Goal: Communication & Community: Ask a question

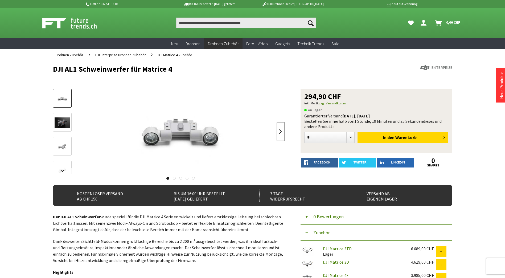
click at [277, 131] on link at bounding box center [281, 131] width 8 height 19
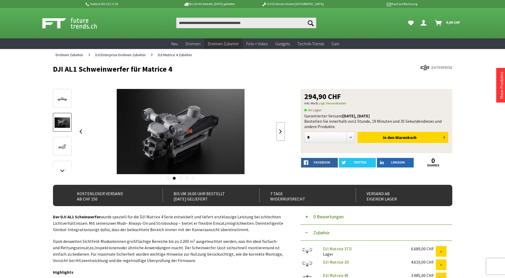
click at [277, 131] on link at bounding box center [281, 131] width 8 height 19
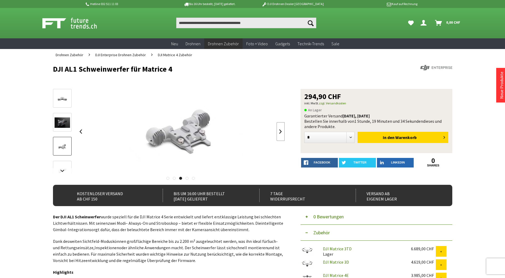
click at [277, 131] on link at bounding box center [281, 131] width 8 height 19
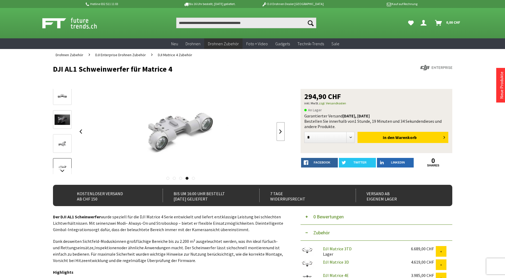
click at [277, 131] on link at bounding box center [281, 131] width 8 height 19
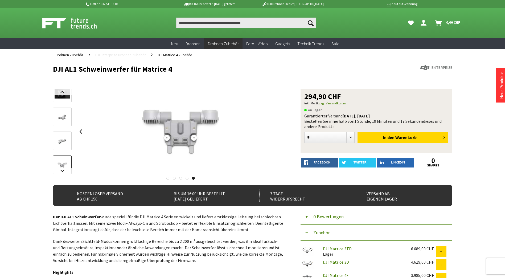
click at [129, 58] on link "DJI Enterprise Drohnen Zubehör" at bounding box center [121, 55] width 56 height 12
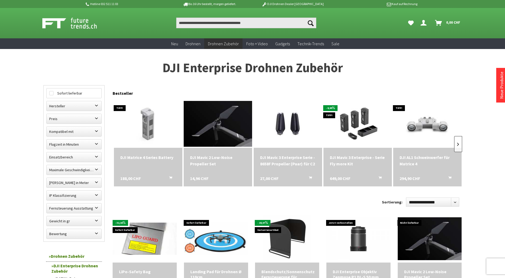
click at [461, 142] on link at bounding box center [458, 144] width 8 height 16
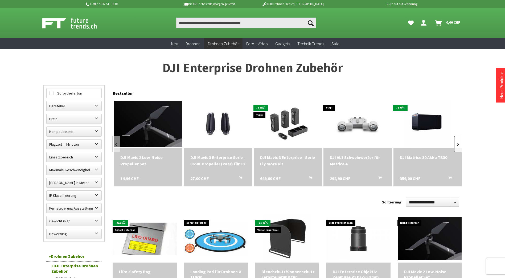
scroll to position [0, 70]
click at [256, 22] on input "Produkt, Marke, Kategorie, EAN, Artikelnummer…" at bounding box center [246, 23] width 140 height 11
click at [457, 146] on link at bounding box center [458, 144] width 8 height 16
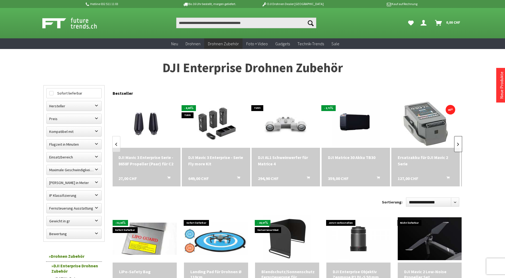
click at [457, 146] on link at bounding box center [458, 144] width 8 height 16
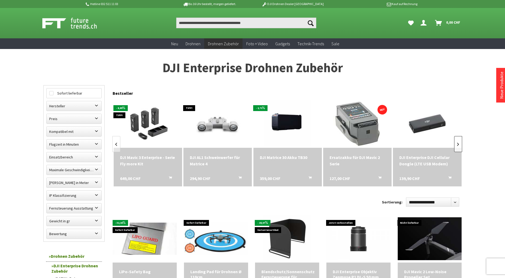
click at [457, 147] on link at bounding box center [458, 144] width 8 height 16
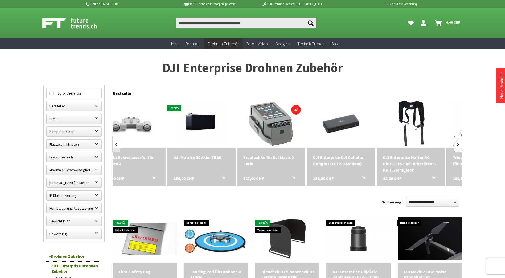
click at [457, 147] on link at bounding box center [458, 144] width 8 height 16
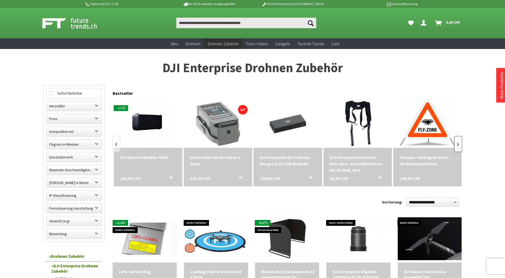
click at [457, 147] on link at bounding box center [458, 144] width 8 height 16
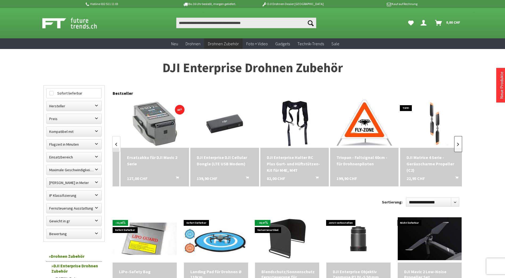
click at [457, 147] on link at bounding box center [458, 144] width 8 height 16
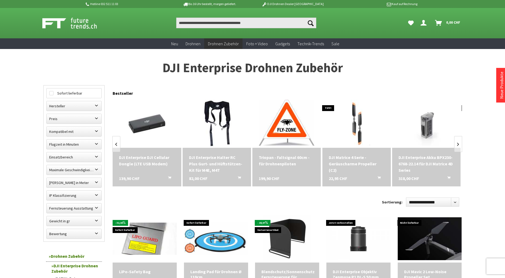
scroll to position [0, 490]
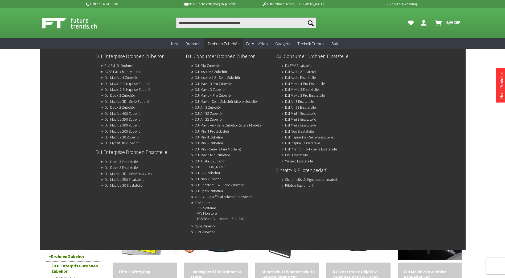
click at [124, 82] on link "DJI Mavic 3 Enterprise Zubehör" at bounding box center [128, 83] width 47 height 7
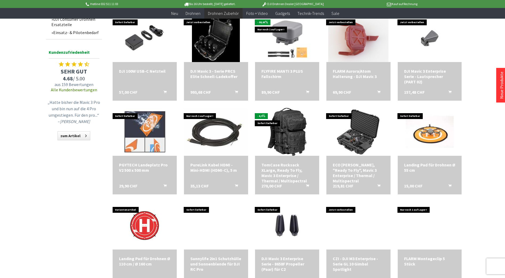
scroll to position [293, 0]
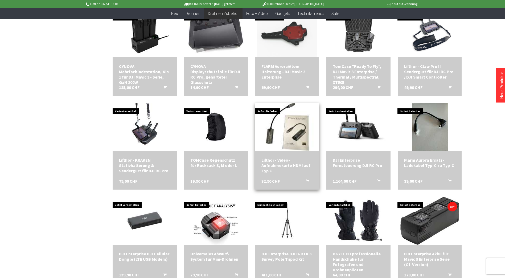
scroll to position [719, 0]
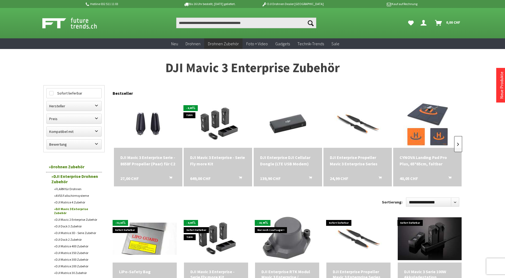
click at [455, 140] on link at bounding box center [458, 144] width 8 height 16
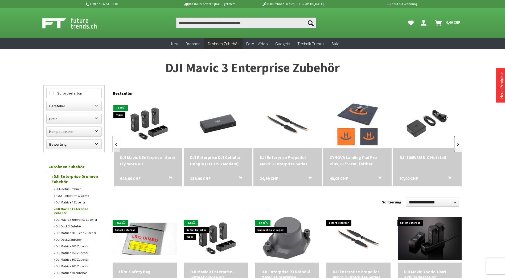
click at [456, 141] on link at bounding box center [458, 144] width 8 height 16
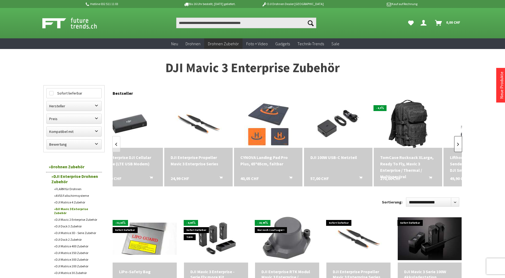
click at [456, 141] on link at bounding box center [458, 144] width 8 height 16
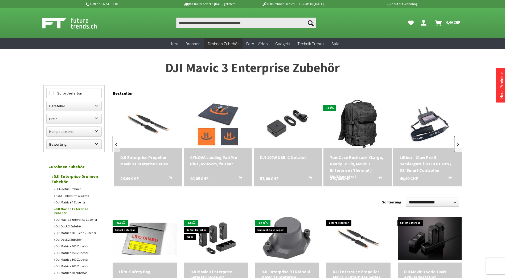
click at [456, 141] on link at bounding box center [458, 144] width 8 height 16
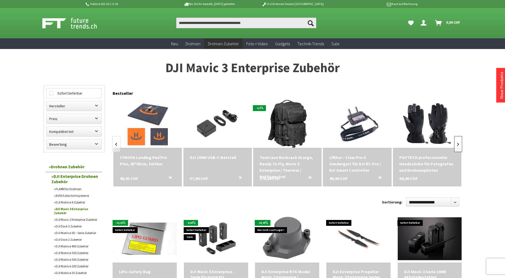
click at [456, 141] on link at bounding box center [458, 144] width 8 height 16
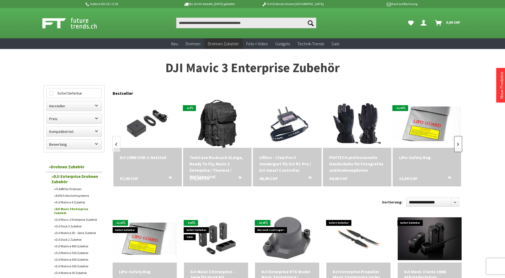
click at [456, 141] on link at bounding box center [458, 144] width 8 height 16
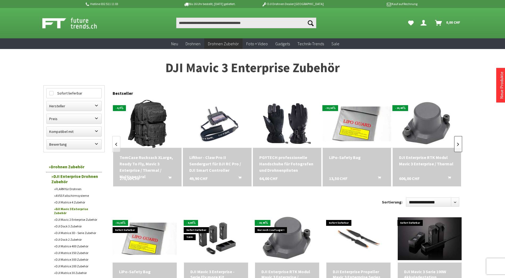
click at [456, 141] on link at bounding box center [458, 144] width 8 height 16
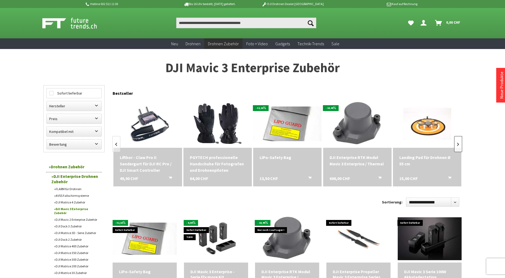
click at [457, 142] on link at bounding box center [458, 144] width 8 height 16
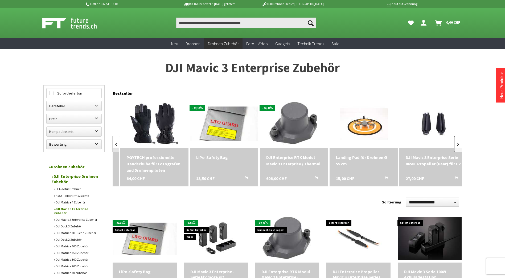
click at [457, 142] on link at bounding box center [458, 144] width 8 height 16
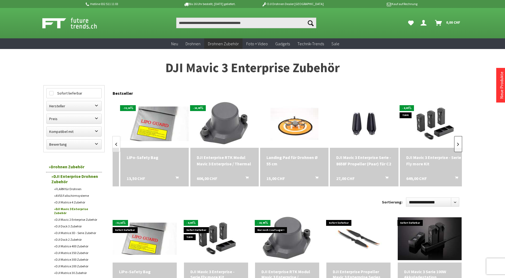
click at [457, 142] on link at bounding box center [458, 144] width 8 height 16
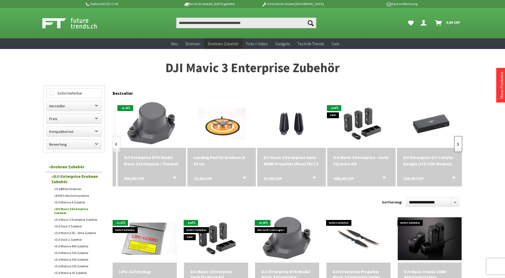
click at [457, 142] on link at bounding box center [458, 144] width 8 height 16
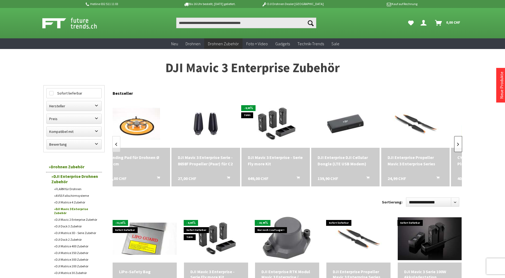
click at [457, 142] on link at bounding box center [458, 144] width 8 height 16
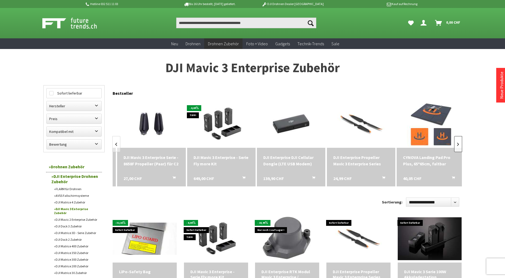
click at [457, 142] on link at bounding box center [458, 144] width 8 height 16
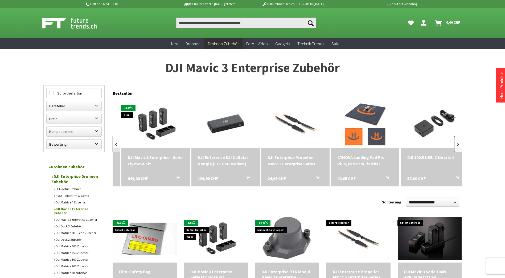
click at [457, 142] on link at bounding box center [458, 144] width 8 height 16
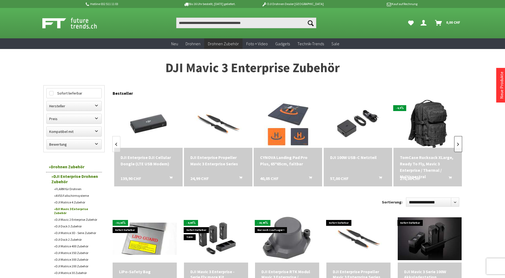
click at [457, 142] on link at bounding box center [458, 144] width 8 height 16
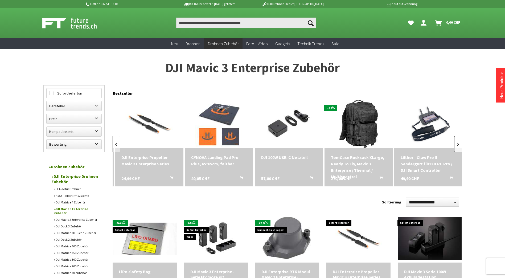
click at [457, 142] on link at bounding box center [458, 144] width 8 height 16
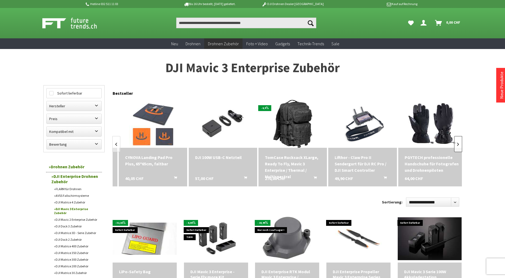
click at [457, 142] on link at bounding box center [458, 144] width 8 height 16
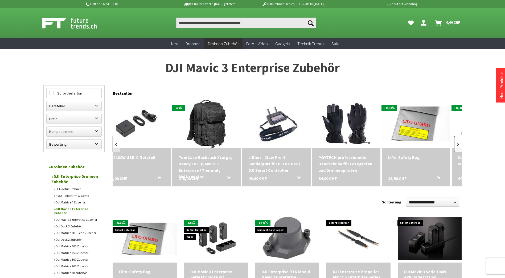
click at [457, 142] on link at bounding box center [458, 144] width 8 height 16
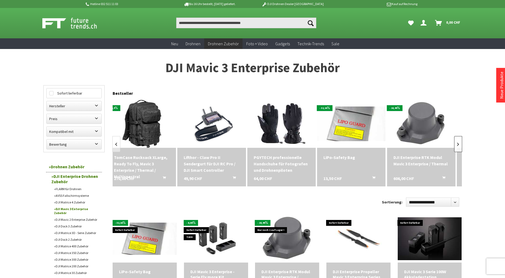
click at [457, 142] on link at bounding box center [458, 144] width 8 height 16
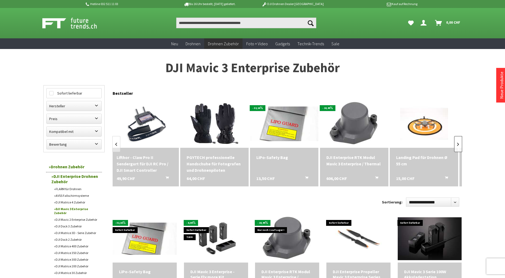
click at [457, 142] on link at bounding box center [458, 144] width 8 height 16
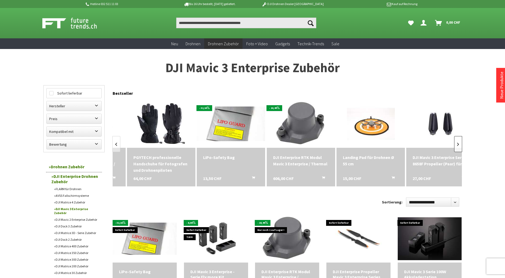
click at [457, 142] on link at bounding box center [458, 144] width 8 height 16
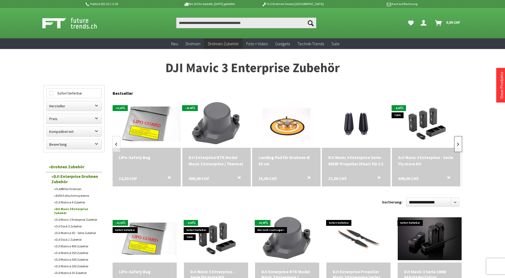
click at [457, 142] on link at bounding box center [458, 144] width 8 height 16
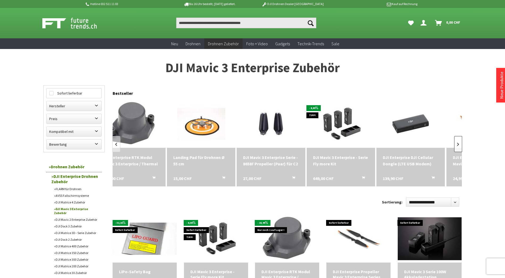
click at [457, 142] on link at bounding box center [458, 144] width 8 height 16
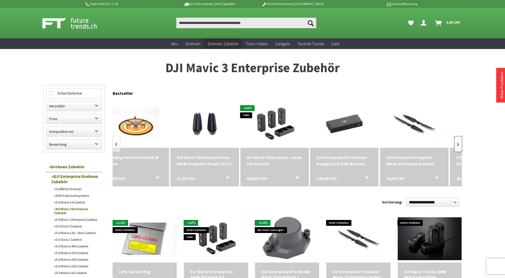
click at [457, 142] on link at bounding box center [458, 144] width 8 height 16
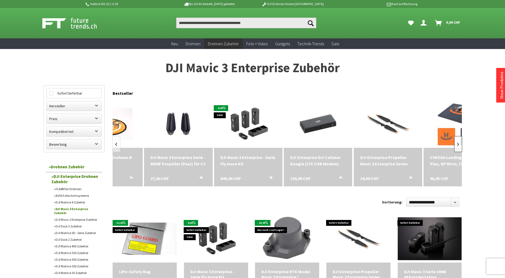
click at [457, 142] on link at bounding box center [458, 144] width 8 height 16
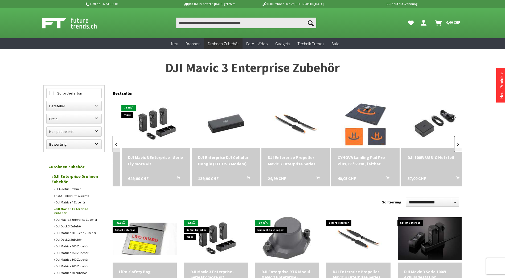
click at [457, 142] on link at bounding box center [458, 144] width 8 height 16
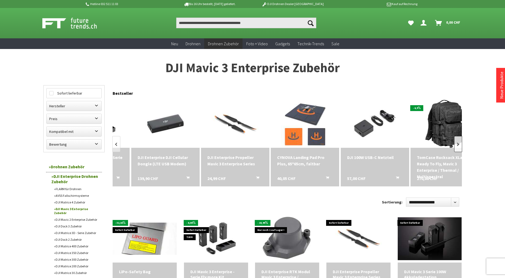
click at [457, 142] on link at bounding box center [458, 144] width 8 height 16
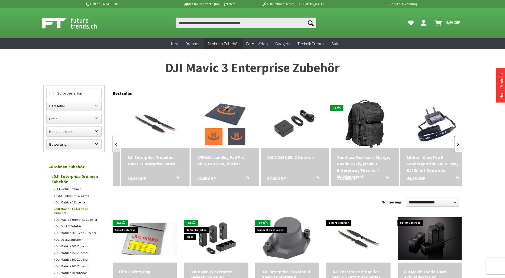
click at [457, 142] on link at bounding box center [458, 144] width 8 height 16
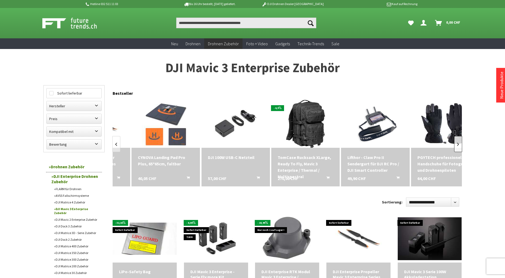
click at [457, 142] on link at bounding box center [458, 144] width 8 height 16
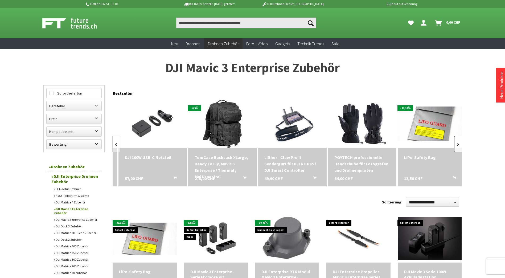
click at [457, 142] on link at bounding box center [458, 144] width 8 height 16
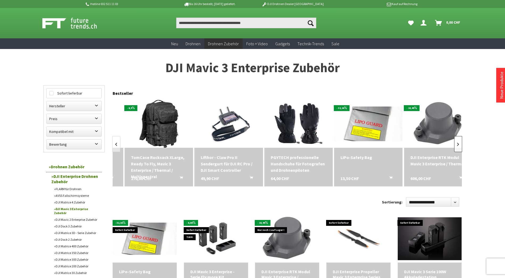
click at [457, 142] on link at bounding box center [458, 144] width 8 height 16
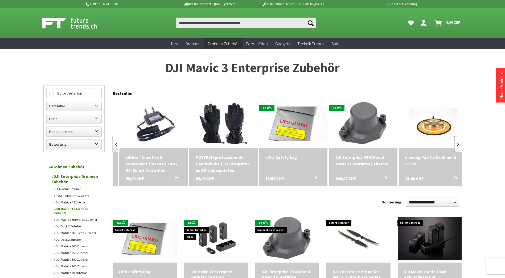
click at [457, 142] on link at bounding box center [458, 144] width 8 height 16
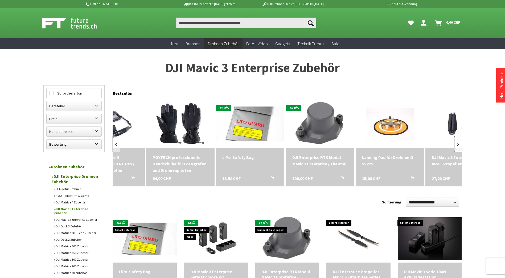
click at [457, 142] on link at bounding box center [458, 144] width 8 height 16
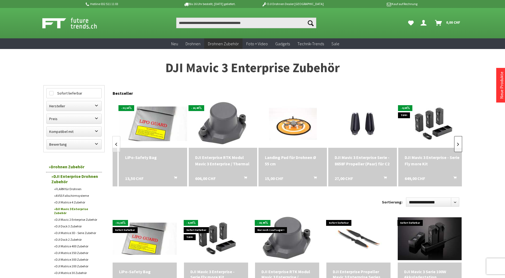
click at [457, 142] on link at bounding box center [458, 144] width 8 height 16
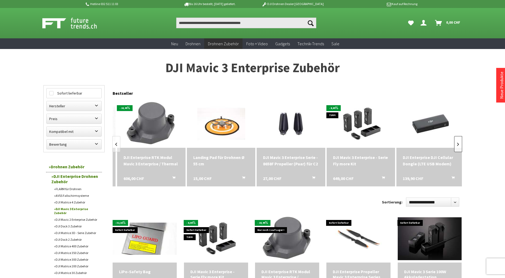
click at [457, 142] on link at bounding box center [458, 144] width 8 height 16
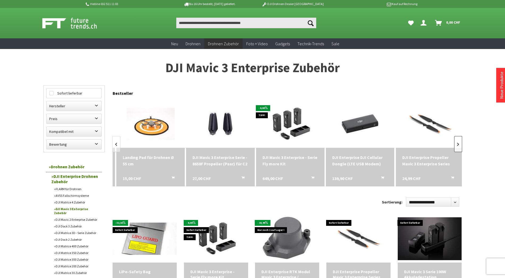
click at [457, 142] on link at bounding box center [458, 144] width 8 height 16
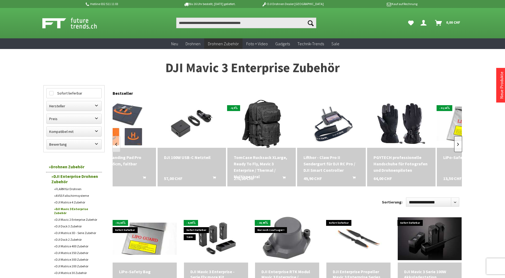
click at [457, 142] on link at bounding box center [458, 144] width 8 height 16
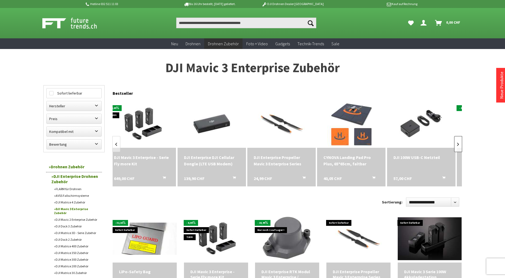
click at [457, 142] on link at bounding box center [458, 144] width 8 height 16
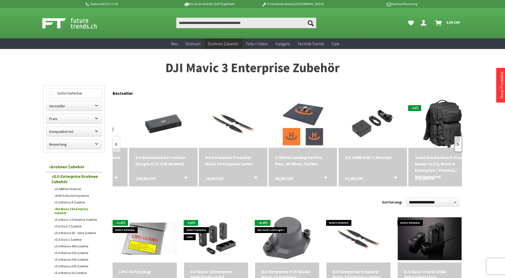
click at [457, 142] on link at bounding box center [458, 144] width 8 height 16
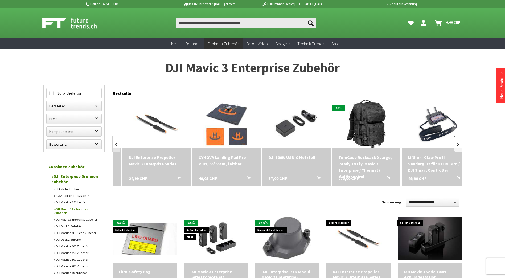
click at [457, 142] on link at bounding box center [458, 144] width 8 height 16
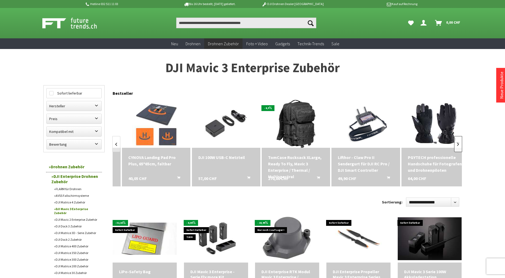
click at [457, 142] on link at bounding box center [458, 144] width 8 height 16
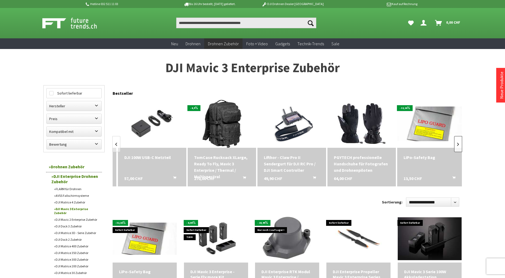
click at [457, 142] on link at bounding box center [458, 144] width 8 height 16
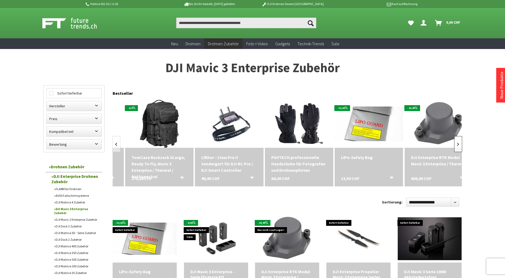
click at [457, 142] on link at bounding box center [458, 144] width 8 height 16
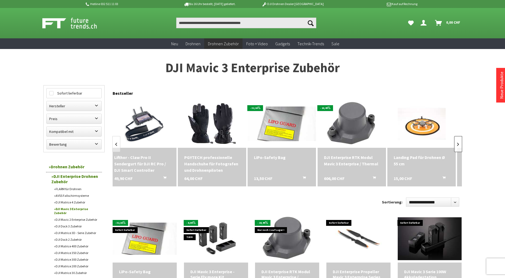
click at [457, 142] on link at bounding box center [458, 144] width 8 height 16
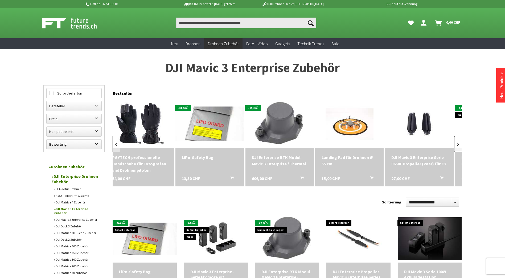
click at [457, 142] on link at bounding box center [458, 144] width 8 height 16
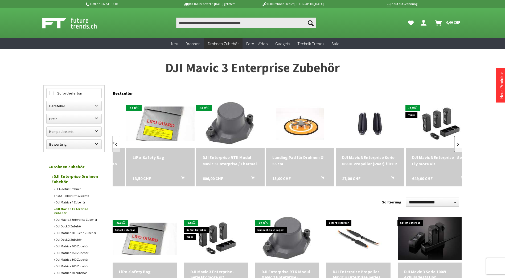
click at [457, 142] on link at bounding box center [458, 144] width 8 height 16
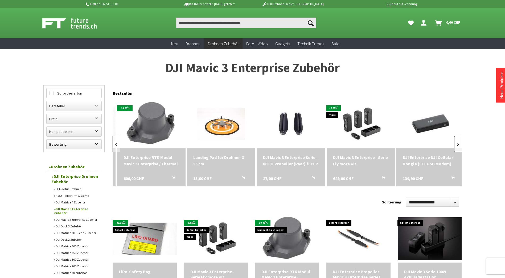
click at [457, 142] on link at bounding box center [458, 144] width 8 height 16
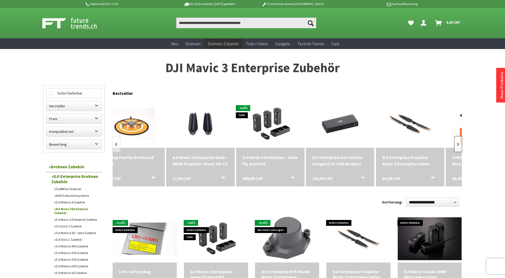
click at [457, 142] on link at bounding box center [458, 144] width 8 height 16
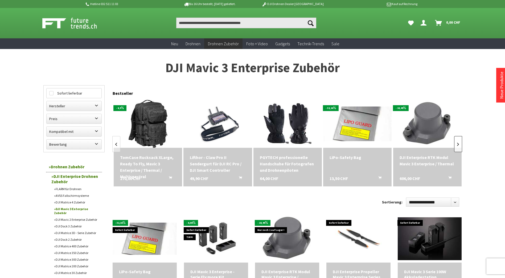
click at [457, 142] on link at bounding box center [458, 144] width 8 height 16
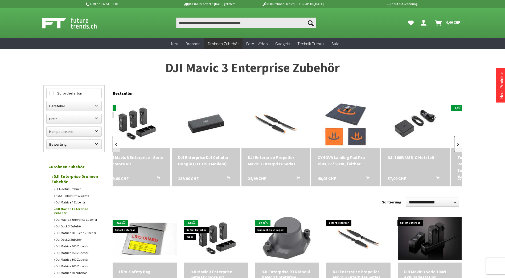
click at [457, 142] on link at bounding box center [458, 144] width 8 height 16
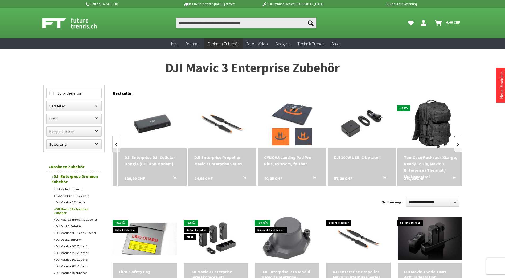
click at [457, 142] on link at bounding box center [458, 144] width 8 height 16
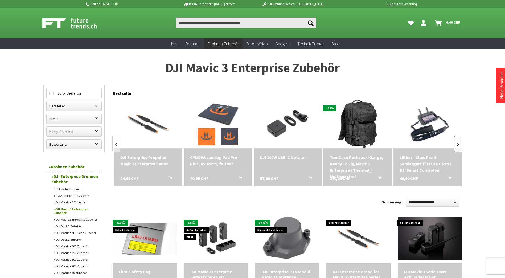
click at [457, 142] on link at bounding box center [458, 144] width 8 height 16
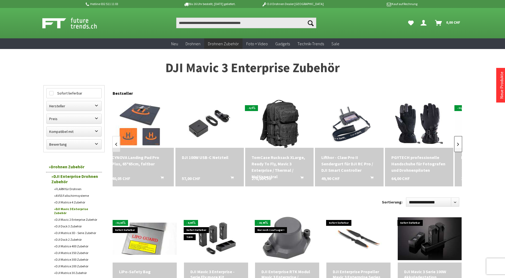
click at [457, 142] on link at bounding box center [458, 144] width 8 height 16
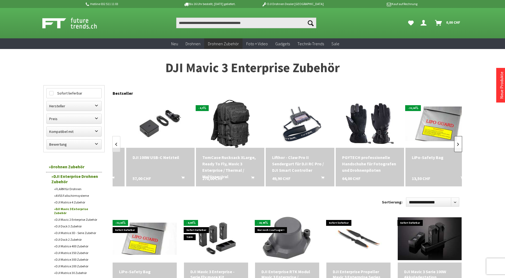
click at [457, 142] on link at bounding box center [458, 144] width 8 height 16
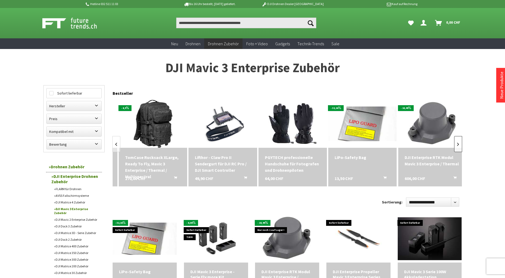
click at [457, 142] on link at bounding box center [458, 144] width 8 height 16
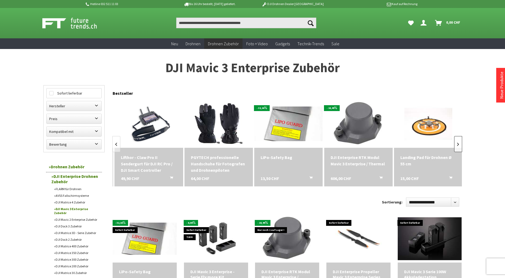
click at [457, 142] on link at bounding box center [458, 144] width 8 height 16
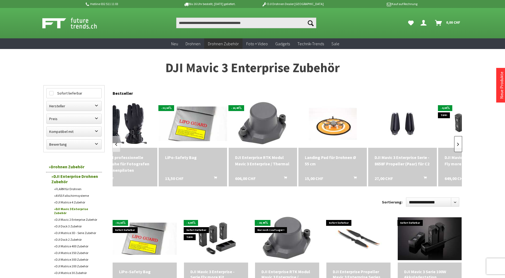
click at [457, 142] on link at bounding box center [458, 144] width 8 height 16
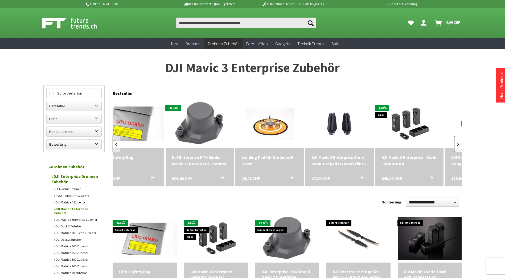
click at [457, 142] on link at bounding box center [458, 144] width 8 height 16
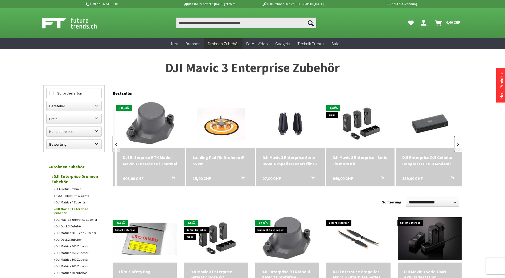
click at [457, 142] on link at bounding box center [458, 144] width 8 height 16
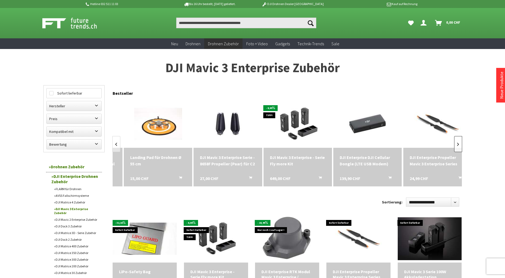
click at [457, 142] on link at bounding box center [458, 144] width 8 height 16
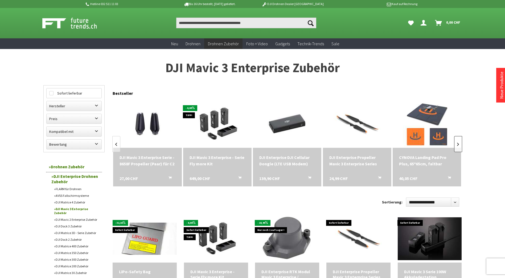
click at [457, 142] on link at bounding box center [458, 144] width 8 height 16
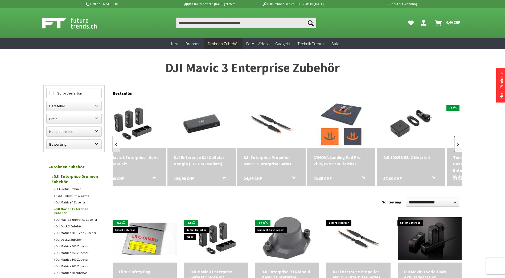
click at [457, 142] on link at bounding box center [458, 144] width 8 height 16
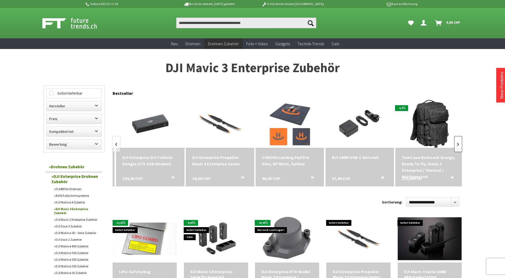
click at [457, 142] on link at bounding box center [458, 144] width 8 height 16
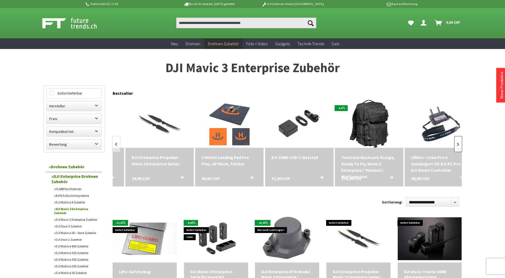
click at [457, 142] on link at bounding box center [458, 144] width 8 height 16
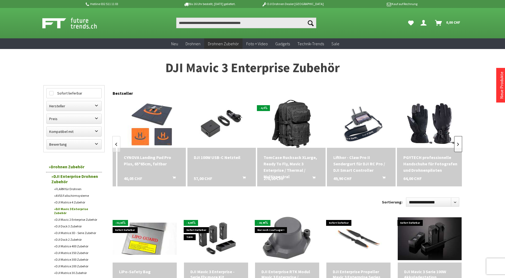
click at [457, 142] on link at bounding box center [458, 144] width 8 height 16
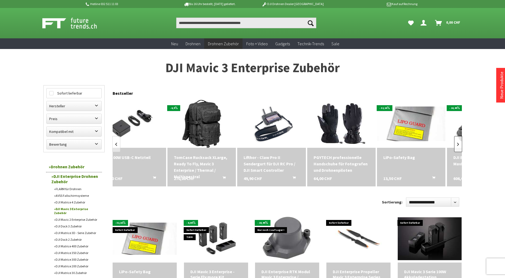
click at [457, 142] on link at bounding box center [458, 144] width 8 height 16
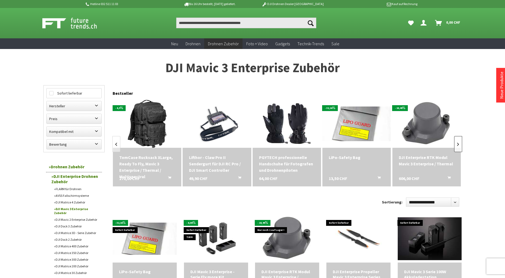
click at [457, 142] on link at bounding box center [458, 144] width 8 height 16
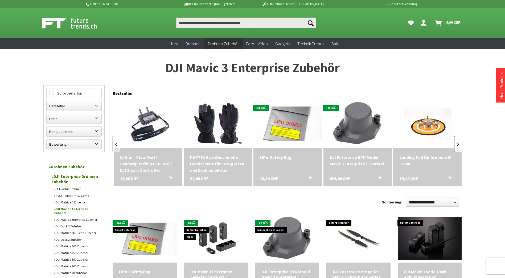
click at [457, 142] on link at bounding box center [458, 144] width 8 height 16
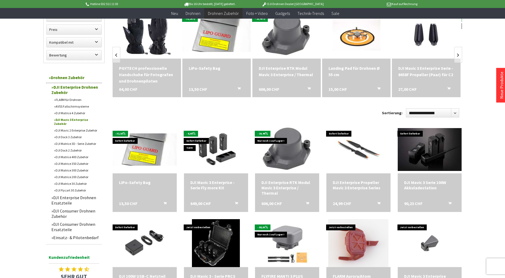
scroll to position [80, 0]
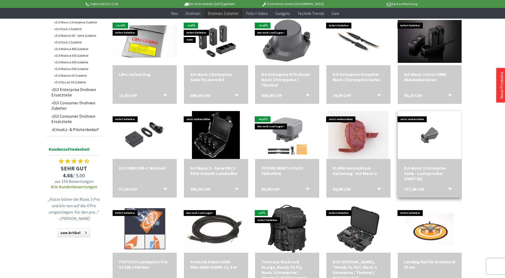
scroll to position [213, 0]
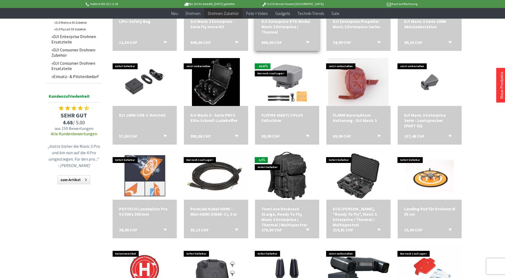
scroll to position [80, 0]
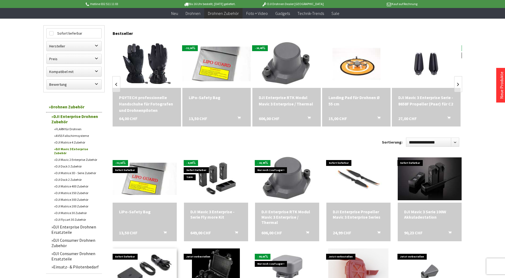
scroll to position [47, 0]
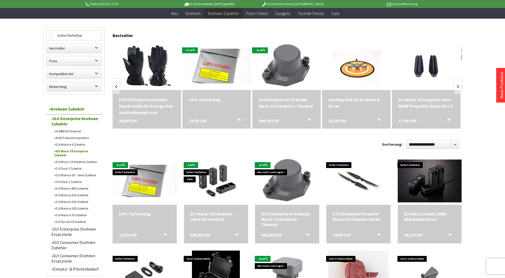
click at [73, 168] on link "DJI Dock 3 Zubehör" at bounding box center [76, 168] width 51 height 7
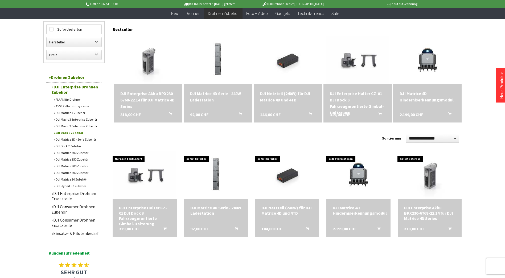
scroll to position [27, 0]
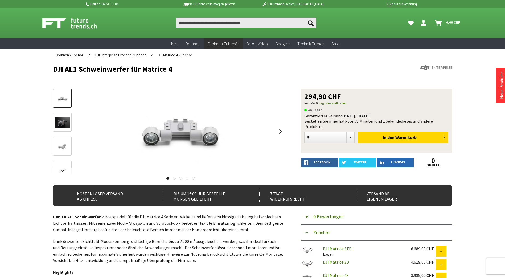
scroll to position [133, 0]
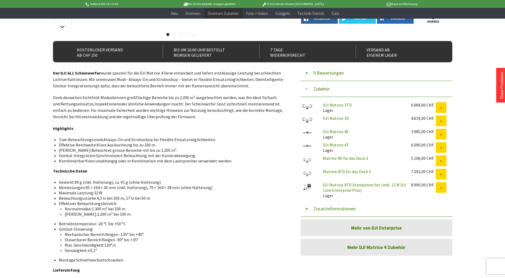
drag, startPoint x: 325, startPoint y: 122, endPoint x: 320, endPoint y: 119, distance: 5.5
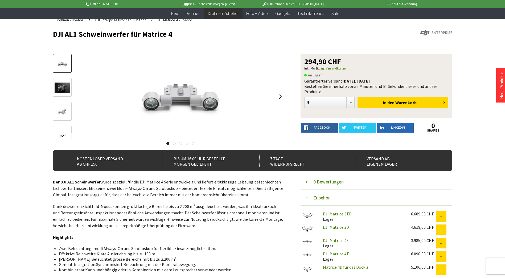
scroll to position [0, 0]
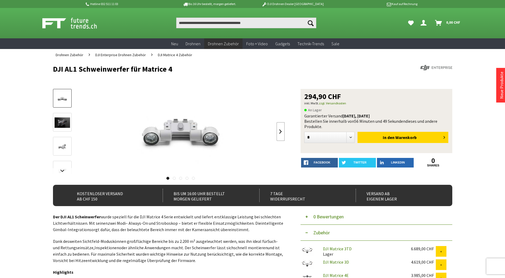
click at [284, 131] on link at bounding box center [281, 131] width 8 height 19
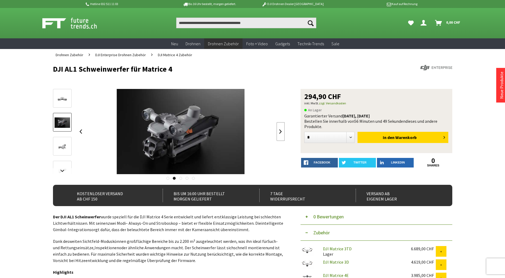
click at [284, 131] on link at bounding box center [281, 131] width 8 height 19
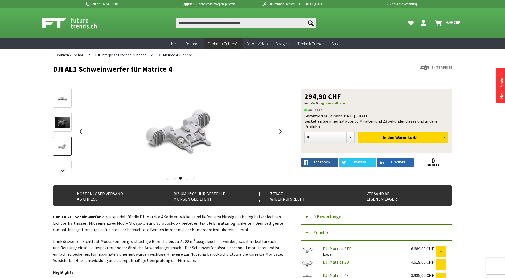
drag, startPoint x: 51, startPoint y: 69, endPoint x: 191, endPoint y: 66, distance: 139.8
click at [283, 131] on link at bounding box center [281, 131] width 8 height 19
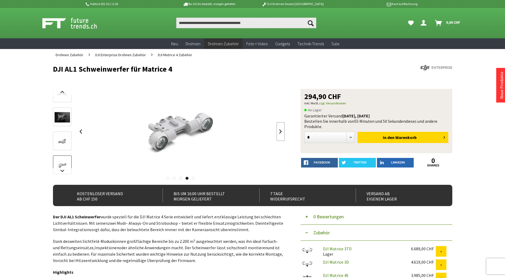
click at [283, 132] on link at bounding box center [281, 131] width 8 height 19
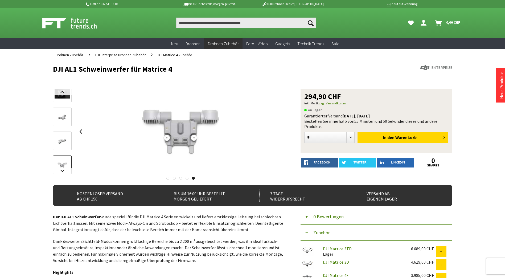
click at [283, 132] on div at bounding box center [181, 131] width 208 height 85
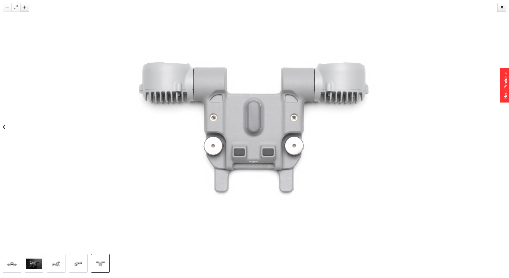
click at [495, 9] on div at bounding box center [254, 127] width 509 height 254
click at [496, 9] on div at bounding box center [254, 127] width 509 height 254
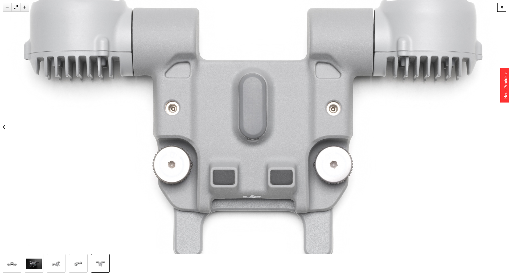
click at [499, 8] on div at bounding box center [501, 7] width 9 height 9
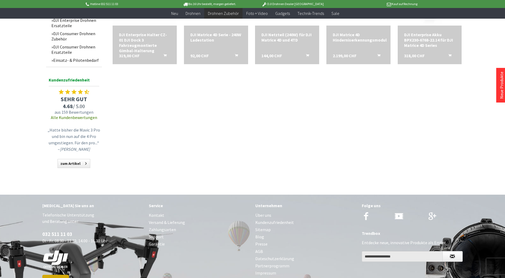
scroll to position [266, 0]
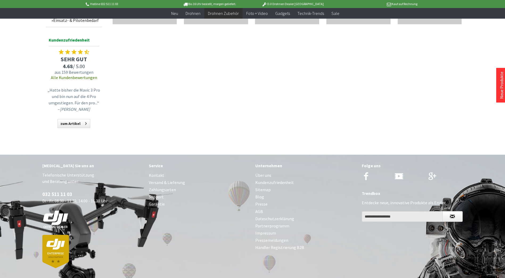
click at [158, 175] on link "Kontakt" at bounding box center [199, 175] width 101 height 7
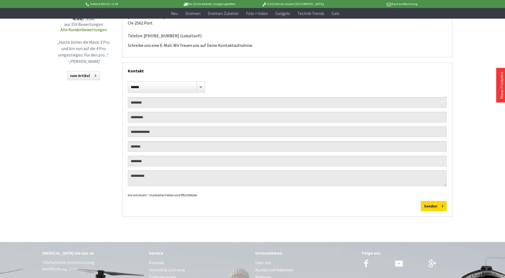
scroll to position [27, 0]
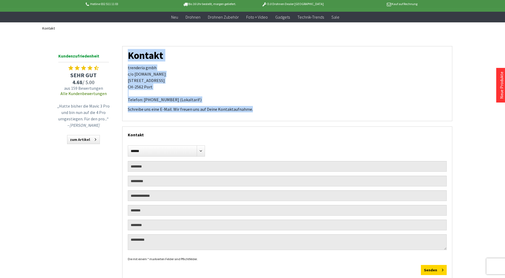
drag, startPoint x: 263, startPoint y: 108, endPoint x: 128, endPoint y: 58, distance: 144.2
click at [128, 58] on div "Kontakt trenderia gmbh [STREET_ADDRESS][DOMAIN_NAME] Telefon: [PHONE_NUMBER] (L…" at bounding box center [287, 83] width 330 height 75
drag, startPoint x: 128, startPoint y: 58, endPoint x: 163, endPoint y: 127, distance: 77.1
click at [162, 94] on p "trenderia gmbh [STREET_ADDRESS][DOMAIN_NAME] Telefon: [PHONE_NUMBER] (Lokaltari…" at bounding box center [287, 83] width 319 height 38
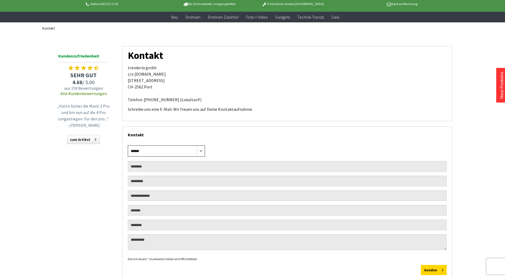
click at [159, 152] on select "****** **** ****" at bounding box center [166, 150] width 77 height 11
select select "****"
click at [128, 145] on select "****** **** ****" at bounding box center [166, 150] width 77 height 11
click at [154, 170] on input "text" at bounding box center [287, 166] width 319 height 11
type input "******"
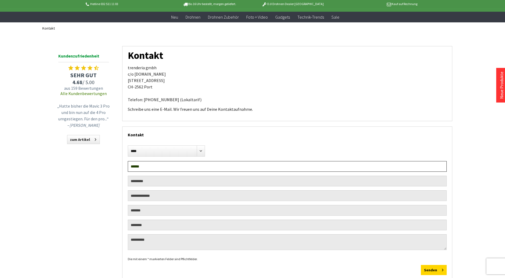
type input "**********"
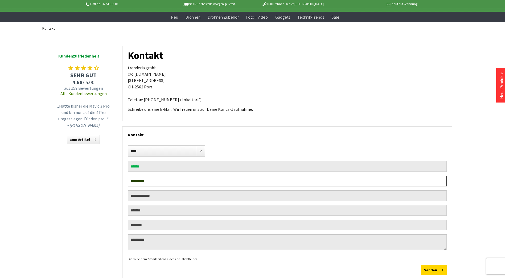
type input "**********"
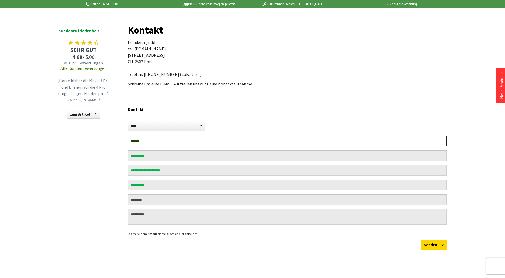
scroll to position [80, 0]
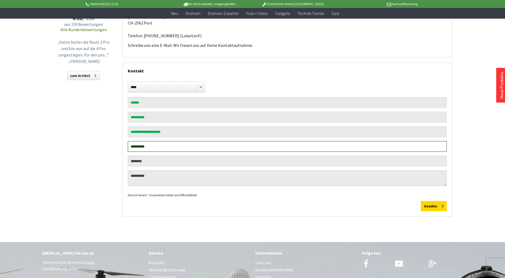
drag, startPoint x: 159, startPoint y: 147, endPoint x: 120, endPoint y: 146, distance: 38.3
click at [120, 146] on div "**********" at bounding box center [253, 100] width 426 height 260
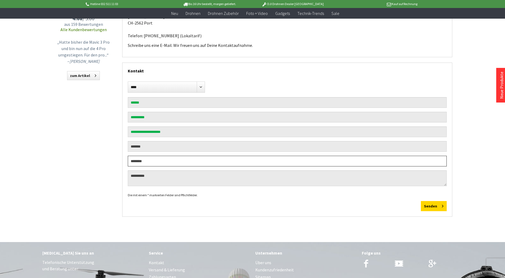
click at [154, 162] on input "text" at bounding box center [287, 161] width 319 height 11
paste input "**********"
type input "**********"
click at [165, 161] on input "text" at bounding box center [287, 161] width 319 height 11
paste input "**********"
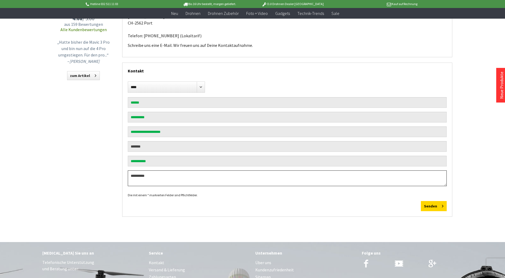
click at [160, 175] on textarea at bounding box center [287, 178] width 319 height 16
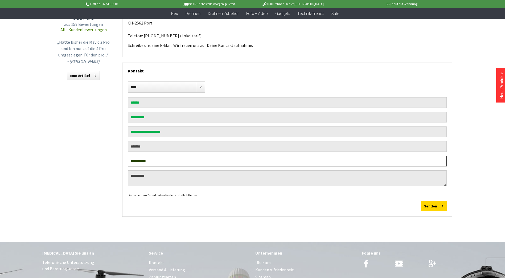
click at [166, 161] on input "**********" at bounding box center [287, 161] width 319 height 11
type input "**********"
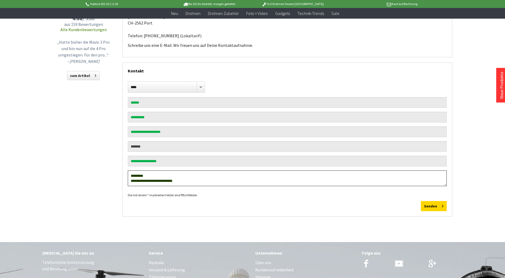
paste textarea "**********"
click at [184, 172] on textarea "**********" at bounding box center [287, 178] width 319 height 16
click at [192, 183] on textarea "**********" at bounding box center [287, 178] width 319 height 16
click at [210, 180] on textarea "**********" at bounding box center [287, 178] width 319 height 16
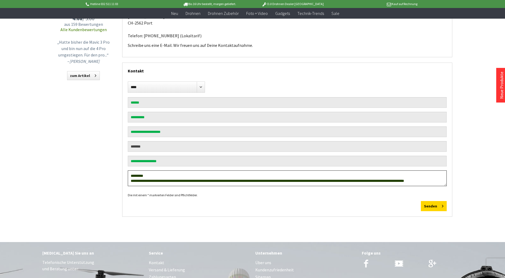
click at [228, 182] on textarea "**********" at bounding box center [287, 178] width 319 height 16
click at [302, 183] on textarea "**********" at bounding box center [287, 178] width 319 height 16
click at [359, 180] on textarea "**********" at bounding box center [287, 178] width 319 height 16
click at [146, 185] on textarea "**********" at bounding box center [287, 178] width 319 height 16
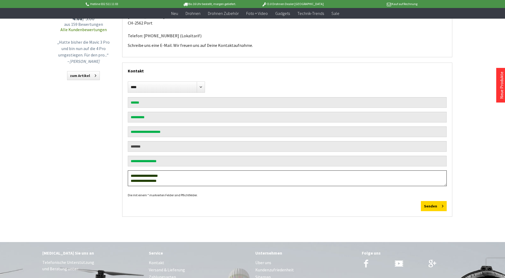
scroll to position [20, 0]
drag, startPoint x: 396, startPoint y: 180, endPoint x: 371, endPoint y: 179, distance: 25.1
click at [371, 179] on textarea "**********" at bounding box center [287, 178] width 319 height 16
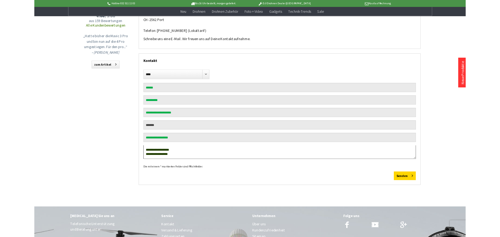
scroll to position [0, 0]
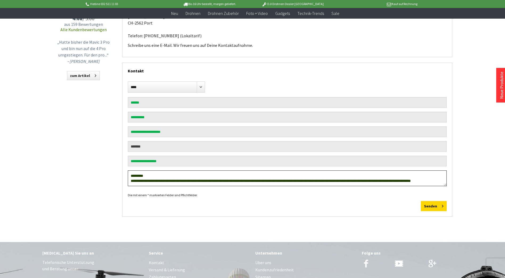
drag, startPoint x: 277, startPoint y: 185, endPoint x: 14, endPoint y: 145, distance: 266.1
click at [14, 145] on div "Hotline 032 511 11 03 Bis 16 Uhr bestellt, morgen geliefert. DJI Drohnen Dealer…" at bounding box center [252, 160] width 505 height 480
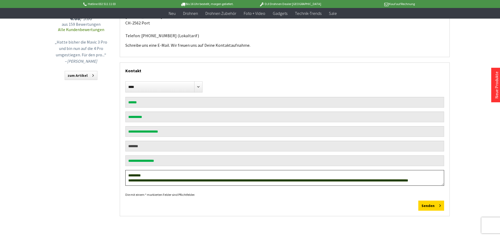
click at [233, 178] on textarea "**********" at bounding box center [284, 178] width 319 height 16
paste textarea "**********"
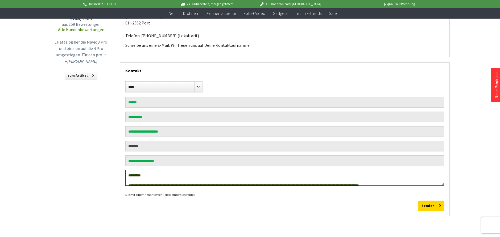
click at [240, 184] on textarea "**********" at bounding box center [284, 178] width 319 height 16
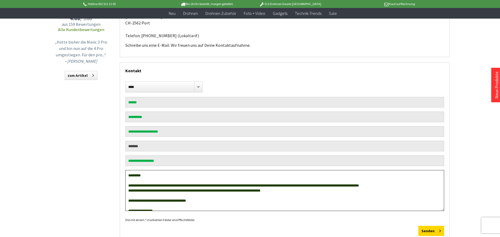
drag, startPoint x: 443, startPoint y: 184, endPoint x: 435, endPoint y: 209, distance: 26.4
click at [435, 209] on textarea "**********" at bounding box center [284, 190] width 319 height 41
click at [288, 196] on textarea "**********" at bounding box center [284, 190] width 319 height 41
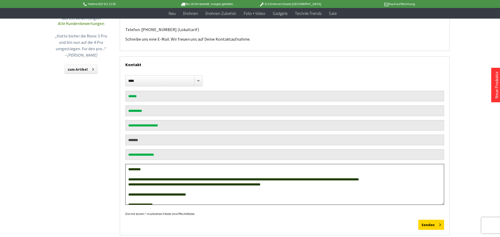
scroll to position [80, 0]
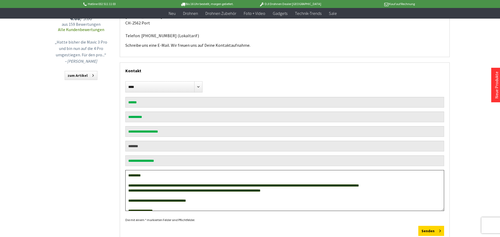
type textarea "**********"
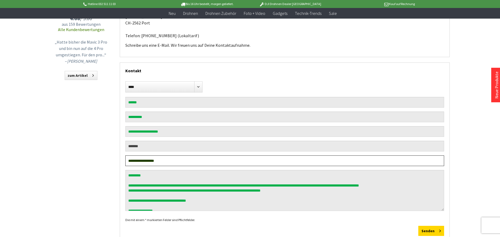
click at [130, 162] on input "**********" at bounding box center [284, 161] width 319 height 11
type input "**********"
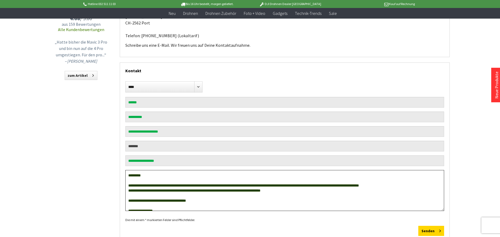
click at [149, 183] on textarea "**********" at bounding box center [284, 190] width 319 height 41
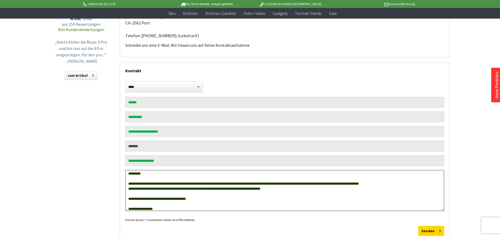
scroll to position [5, 0]
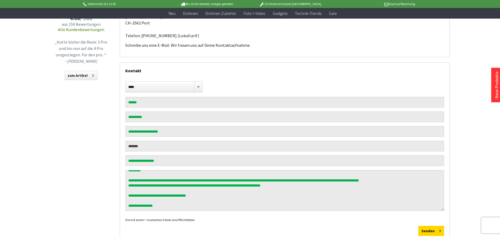
click at [188, 223] on div "Die mit einem * markierten Felder sind Pflichtfelder." at bounding box center [284, 220] width 319 height 6
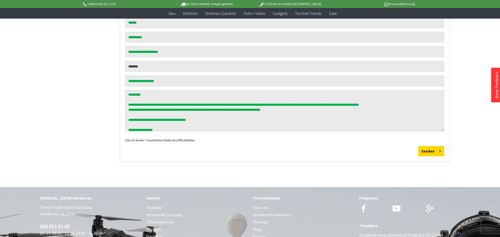
scroll to position [0, 0]
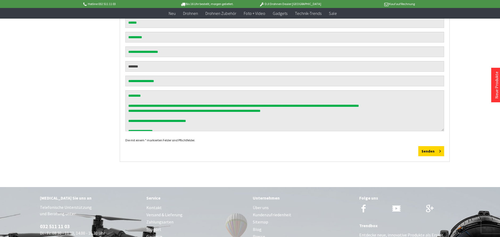
click at [348, 154] on div "Senden" at bounding box center [284, 151] width 319 height 10
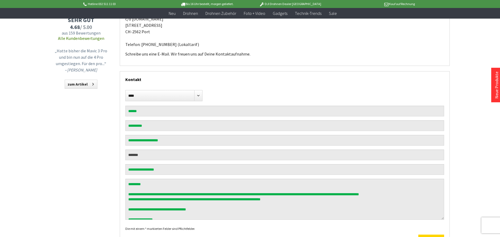
scroll to position [133, 0]
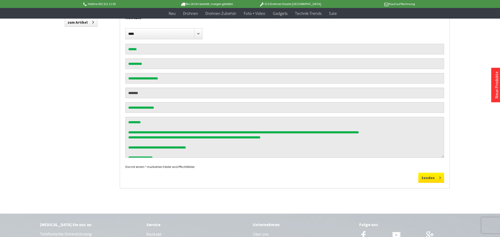
click at [428, 181] on button "Senden" at bounding box center [431, 178] width 26 height 10
